Goal: Task Accomplishment & Management: Use online tool/utility

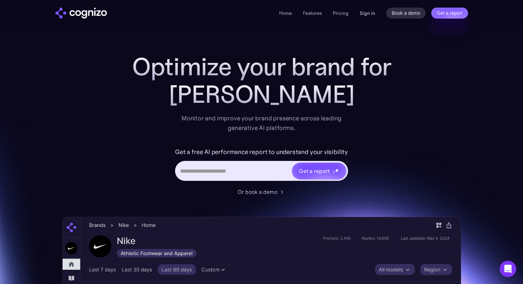
click at [374, 9] on link "Sign in" at bounding box center [367, 13] width 15 height 8
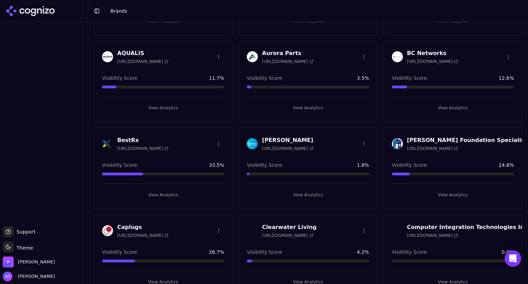
scroll to position [106, 0]
click at [132, 139] on h3 "BestRx" at bounding box center [142, 140] width 51 height 8
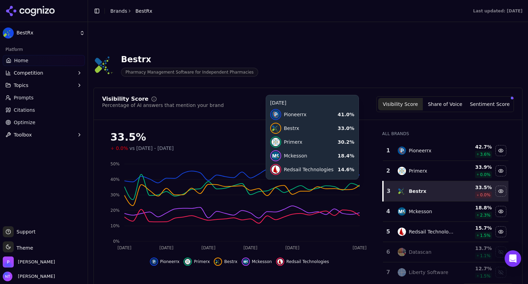
scroll to position [113, 0]
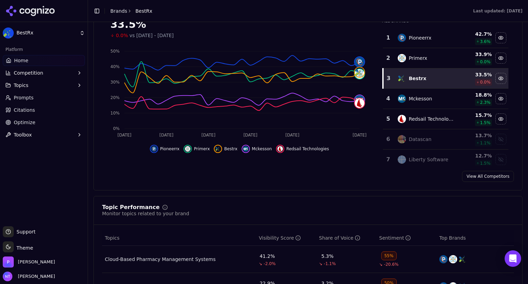
click at [40, 138] on button "Toolbox" at bounding box center [44, 134] width 82 height 11
click at [19, 162] on div "Platform Home Competition Topics Prompts Citations Optimize Toolbox llms.txt Ge…" at bounding box center [44, 103] width 88 height 124
click at [18, 156] on span "View All" at bounding box center [44, 156] width 60 height 7
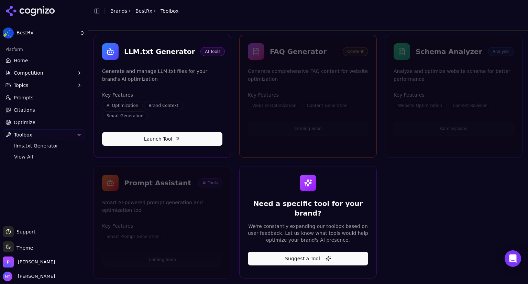
click at [20, 117] on html "BestRx Platform Home Competition Topics Prompts Citations Optimize Toolbox llms…" at bounding box center [264, 142] width 528 height 284
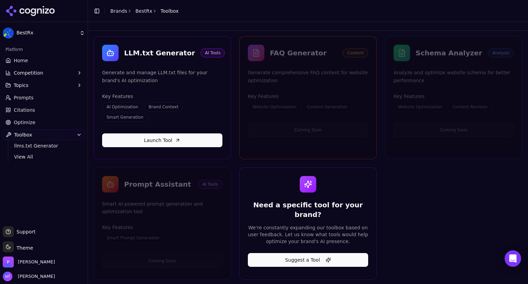
click at [21, 122] on span "Optimize" at bounding box center [25, 122] width 22 height 7
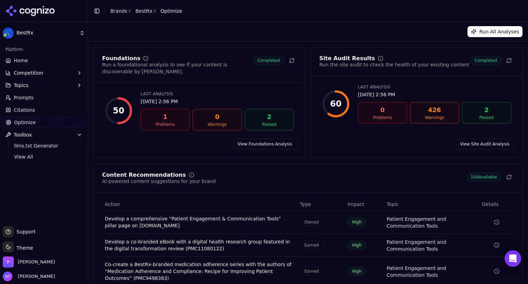
click at [274, 139] on link "View Foundations Analysis" at bounding box center [265, 144] width 64 height 11
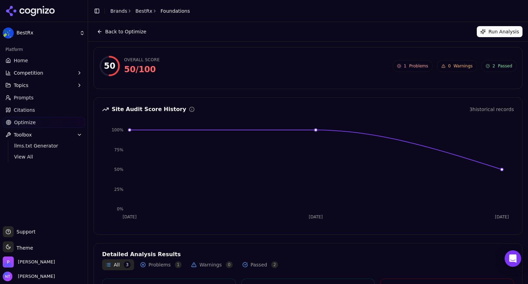
click at [412, 66] on span "Problems" at bounding box center [418, 66] width 19 height 6
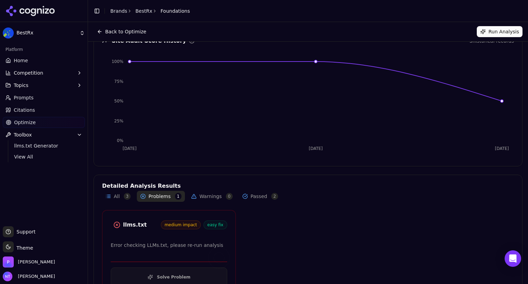
scroll to position [93, 0]
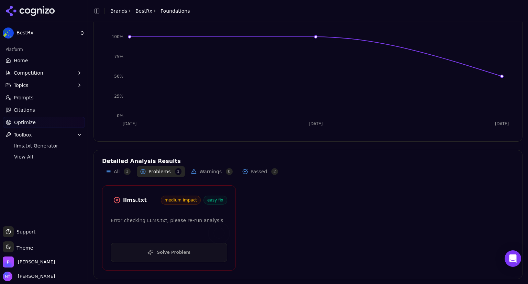
click at [171, 221] on p "Error checking LLMs.txt, please re-run analysis" at bounding box center [169, 221] width 117 height 8
click at [250, 172] on button "Passed 2" at bounding box center [260, 171] width 43 height 11
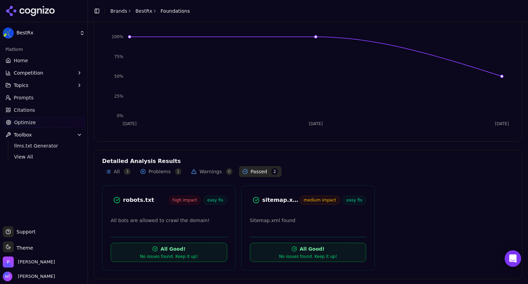
click at [150, 169] on button "Problems 1" at bounding box center [161, 171] width 48 height 11
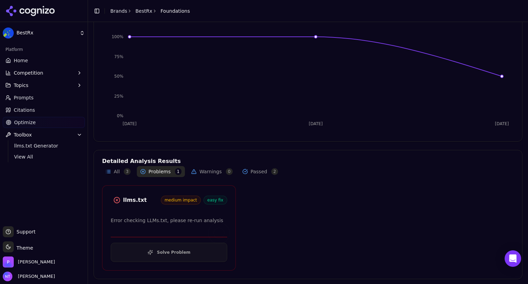
click at [212, 170] on button "Warnings 0" at bounding box center [212, 171] width 49 height 11
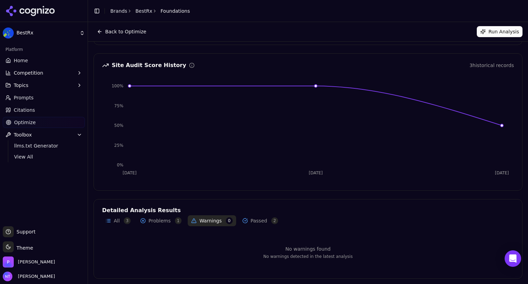
click at [30, 120] on span "Optimize" at bounding box center [25, 122] width 22 height 7
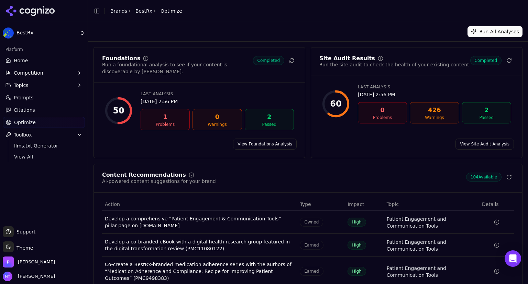
click at [475, 139] on link "View Site Audit Analysis" at bounding box center [485, 144] width 58 height 11
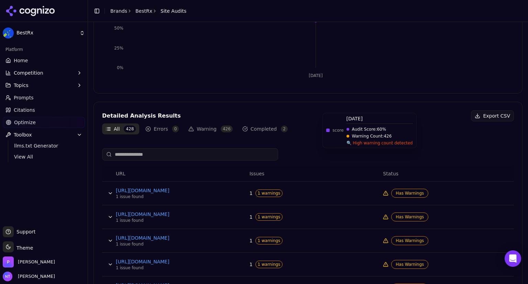
scroll to position [160, 0]
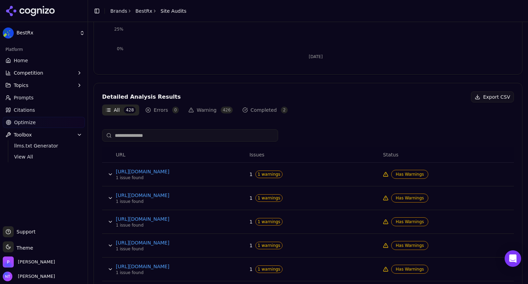
click at [153, 107] on button "Errors 0" at bounding box center [162, 110] width 40 height 11
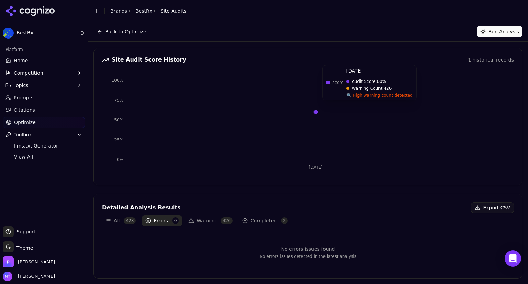
scroll to position [0, 0]
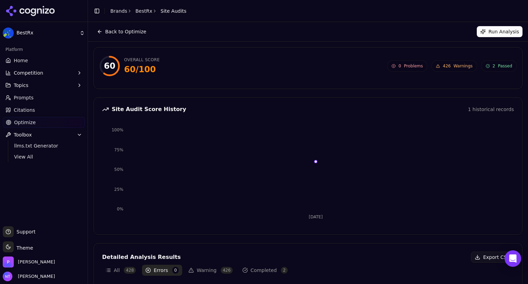
click at [463, 68] on span "Warnings" at bounding box center [463, 66] width 19 height 6
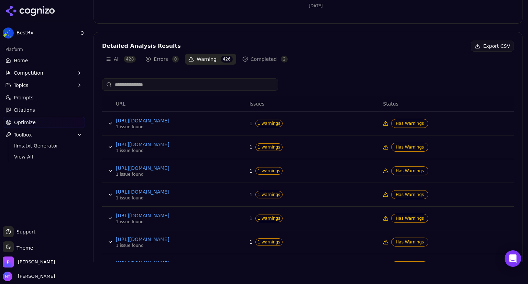
scroll to position [221, 0]
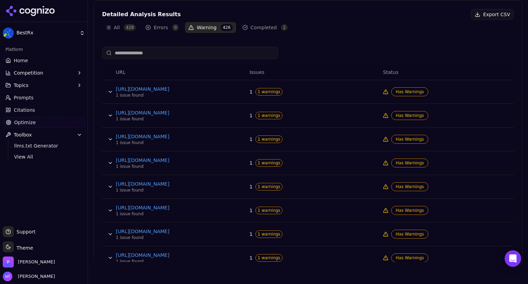
click at [114, 28] on button "All 428" at bounding box center [120, 27] width 37 height 11
click at [194, 90] on link "[URL][DOMAIN_NAME]" at bounding box center [167, 89] width 103 height 7
click at [267, 90] on span "1 warnings" at bounding box center [270, 92] width 28 height 8
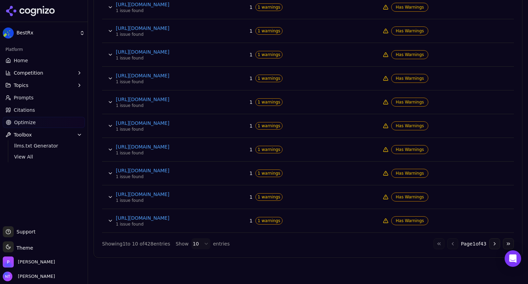
click at [19, 55] on link "Home" at bounding box center [44, 60] width 82 height 11
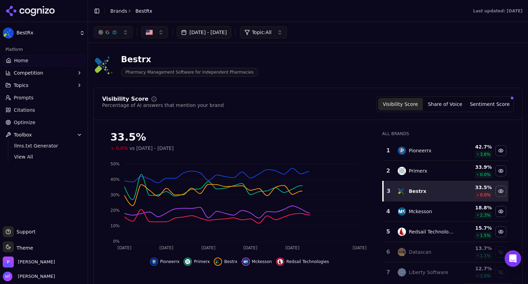
click at [179, 123] on div "Visibility Score Percentage of AI answers that mention your brand Visibility Sc…" at bounding box center [308, 196] width 429 height 216
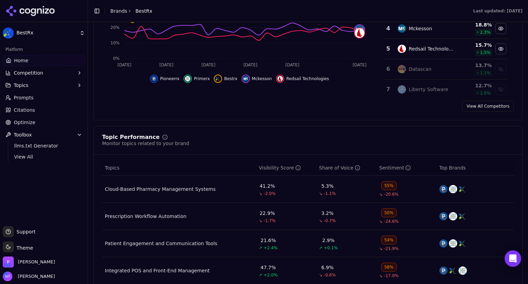
scroll to position [184, 0]
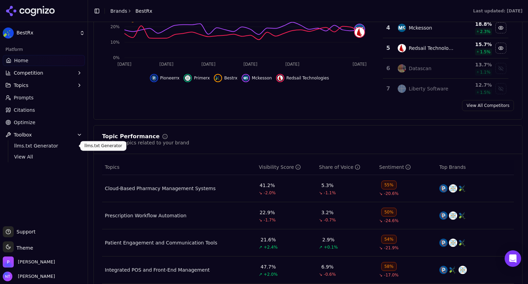
click at [28, 149] on span "llms.txt Generator" at bounding box center [44, 145] width 60 height 7
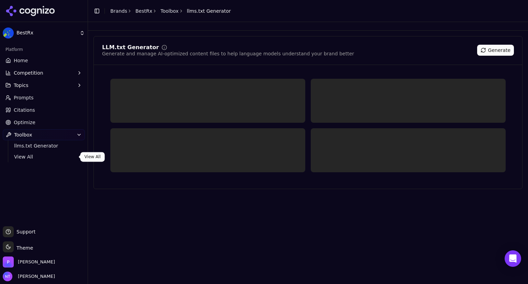
click at [26, 156] on span "View All" at bounding box center [44, 156] width 60 height 7
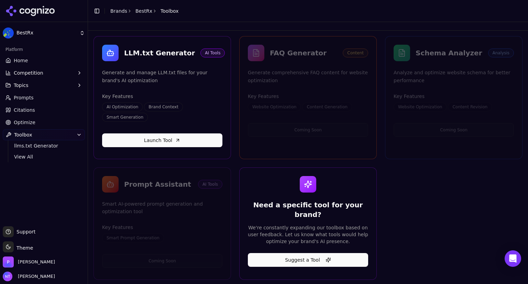
drag, startPoint x: 26, startPoint y: 156, endPoint x: 21, endPoint y: 156, distance: 5.5
click at [21, 156] on span "View All" at bounding box center [44, 156] width 60 height 7
click at [19, 156] on span "View All" at bounding box center [44, 156] width 60 height 7
click at [19, 155] on span "View All" at bounding box center [44, 156] width 60 height 7
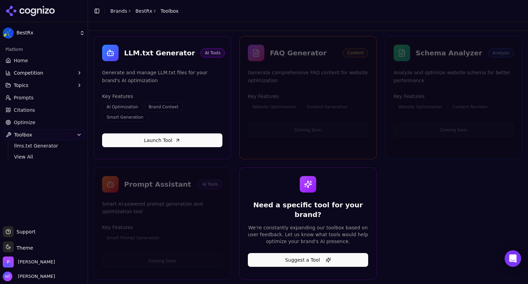
click at [143, 10] on link "BestRx" at bounding box center [144, 11] width 17 height 7
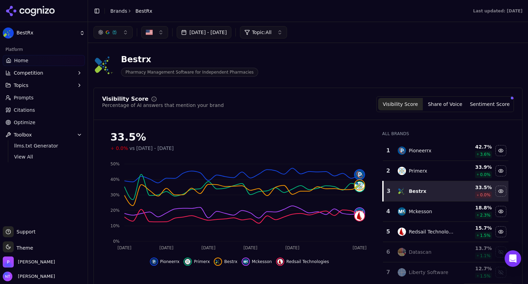
click at [25, 132] on span "Toolbox" at bounding box center [23, 134] width 18 height 7
click at [40, 131] on button "Toolbox" at bounding box center [44, 134] width 82 height 11
click at [14, 159] on link "View All" at bounding box center [43, 157] width 65 height 10
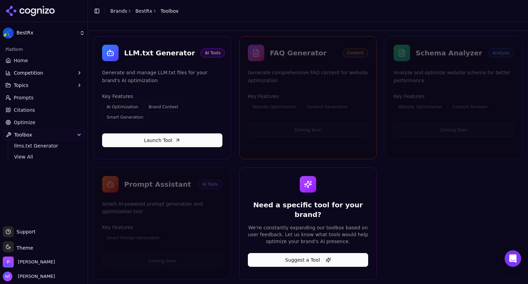
click at [176, 133] on link "Launch Tool" at bounding box center [162, 140] width 120 height 14
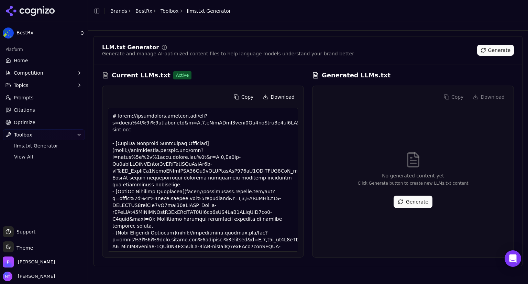
click at [22, 61] on span "Home" at bounding box center [21, 60] width 14 height 7
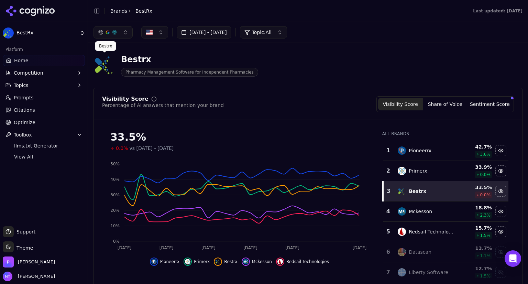
click at [262, 123] on div "Visibility Score Percentage of AI answers that mention your brand Visibility Sc…" at bounding box center [308, 196] width 429 height 216
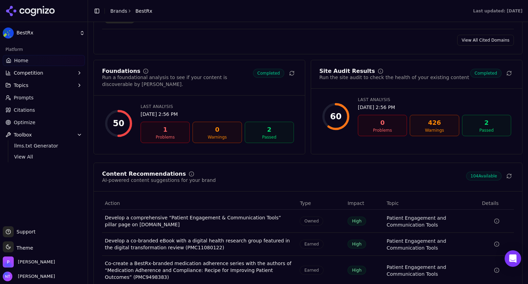
scroll to position [894, 0]
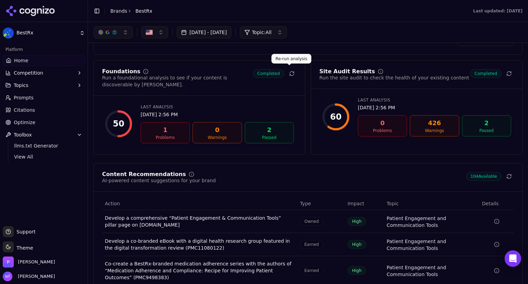
click at [291, 74] on icon at bounding box center [292, 75] width 4 height 2
click at [510, 72] on icon at bounding box center [510, 72] width 1 height 1
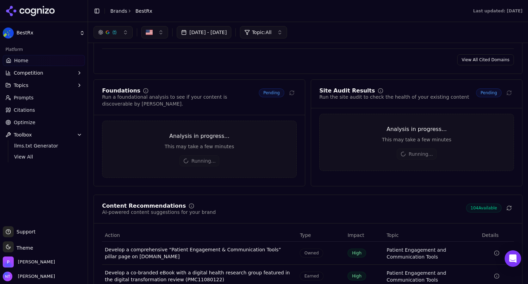
scroll to position [875, 0]
